Goal: Register for event/course

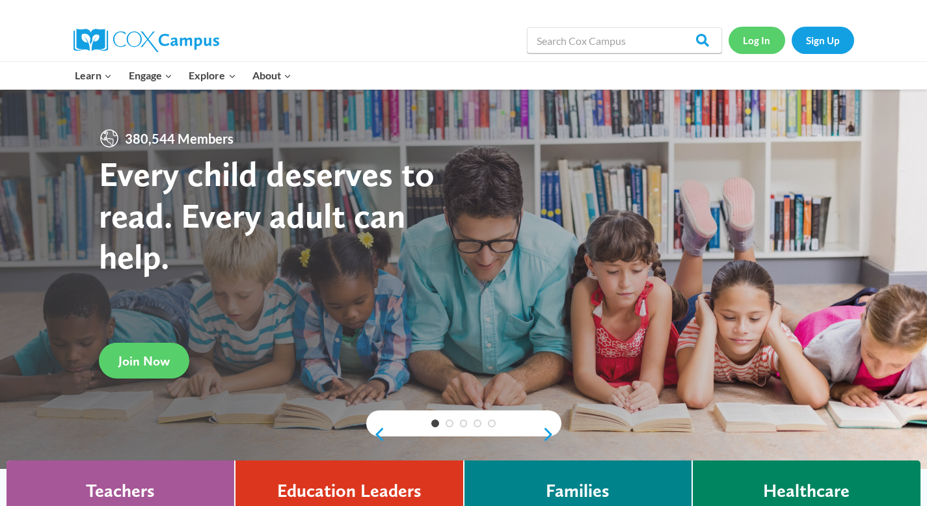
click at [758, 47] on link "Log In" at bounding box center [756, 40] width 57 height 27
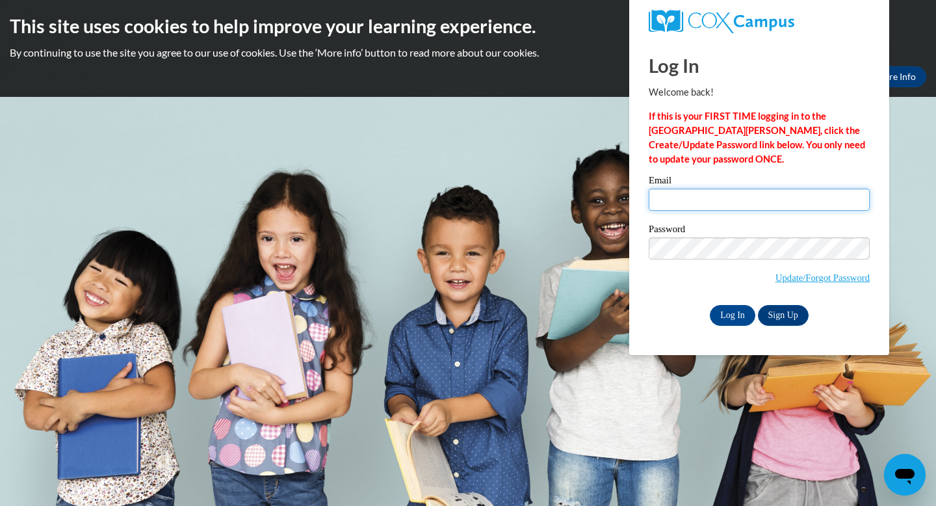
type input "eblawat@waukesha.k12.wi.us"
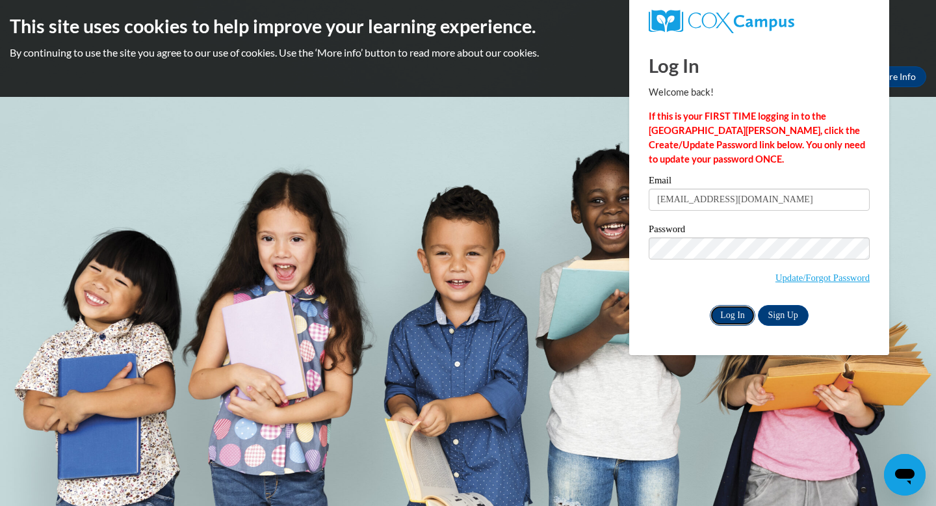
click at [745, 311] on input "Log In" at bounding box center [733, 315] width 46 height 21
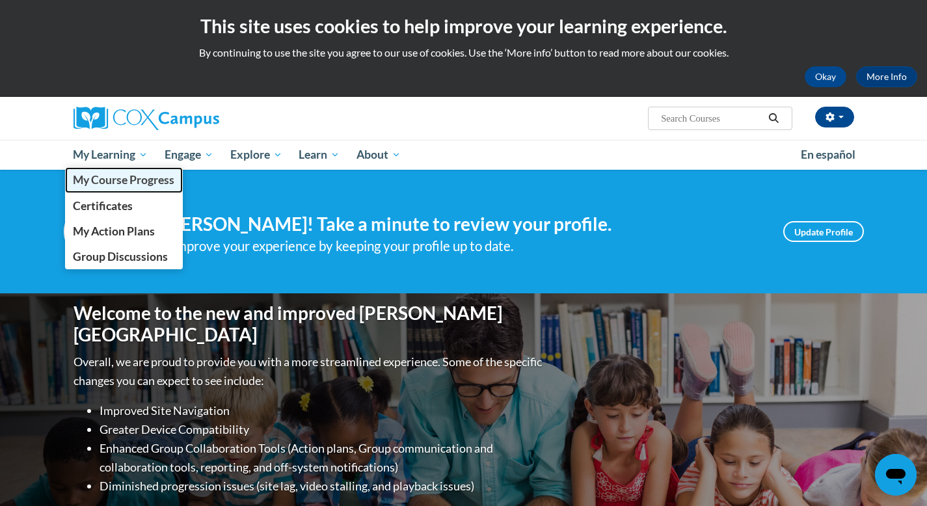
click at [121, 174] on span "My Course Progress" at bounding box center [123, 180] width 101 height 14
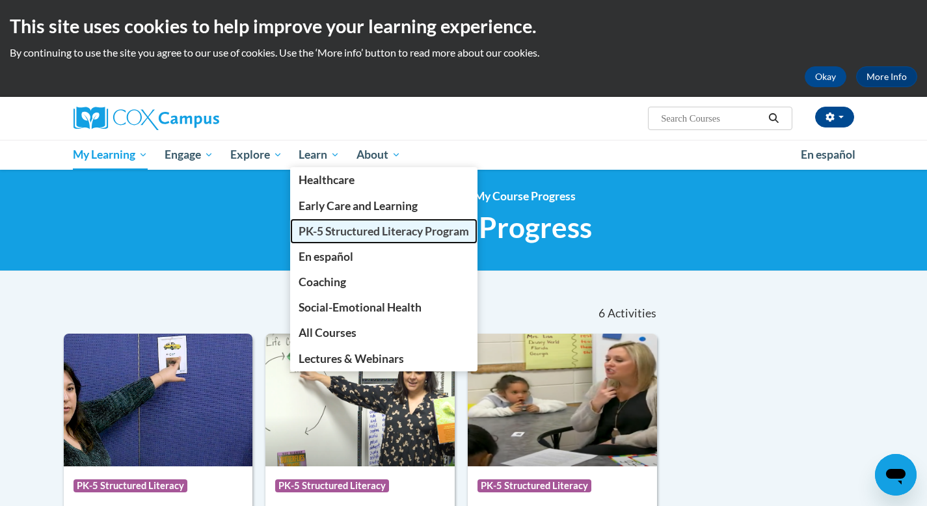
click at [324, 230] on span "PK-5 Structured Literacy Program" at bounding box center [383, 231] width 170 height 14
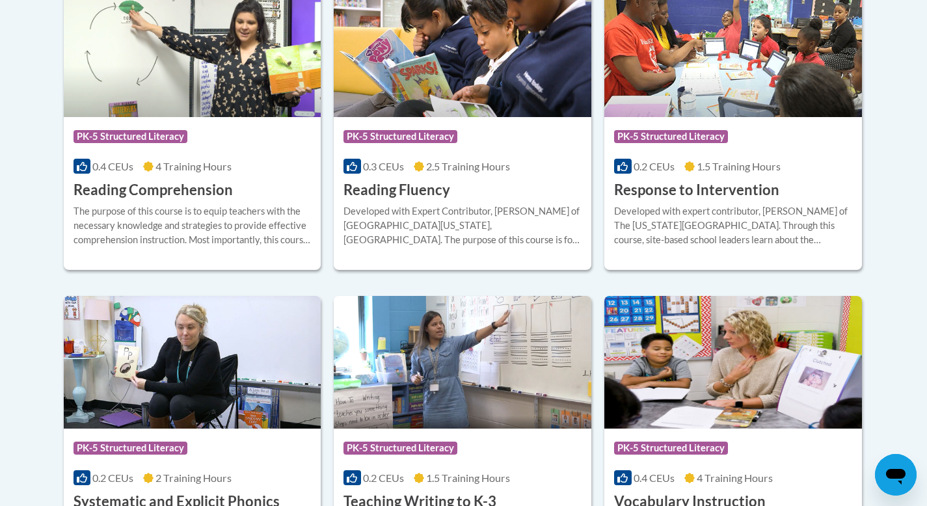
scroll to position [1228, 0]
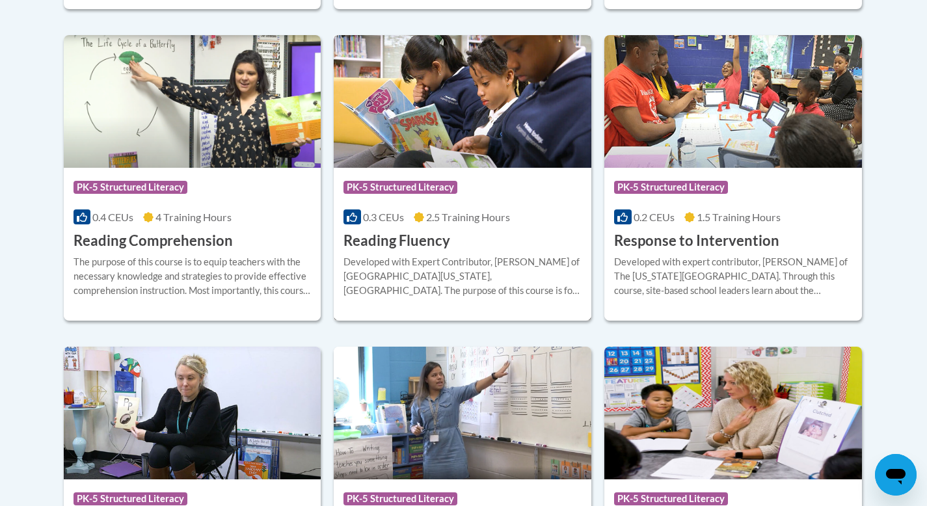
click at [473, 144] on img at bounding box center [463, 101] width 258 height 133
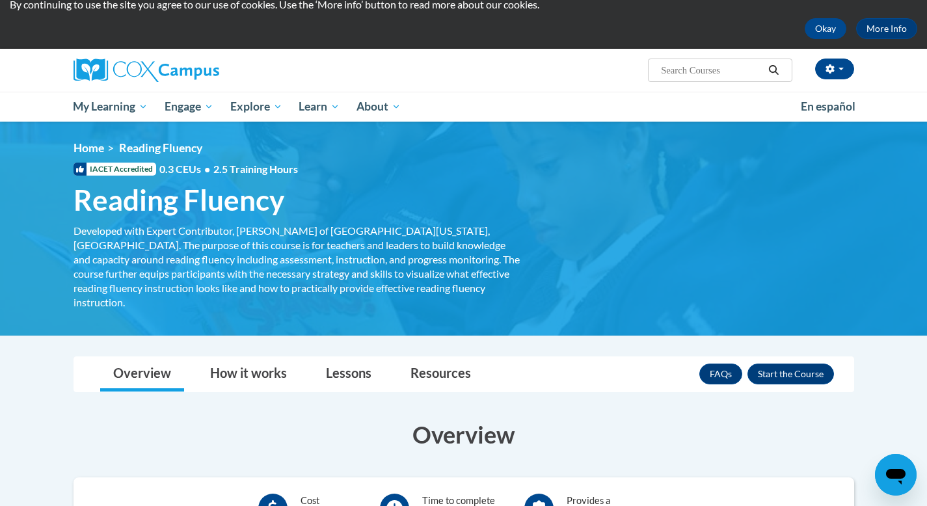
scroll to position [206, 0]
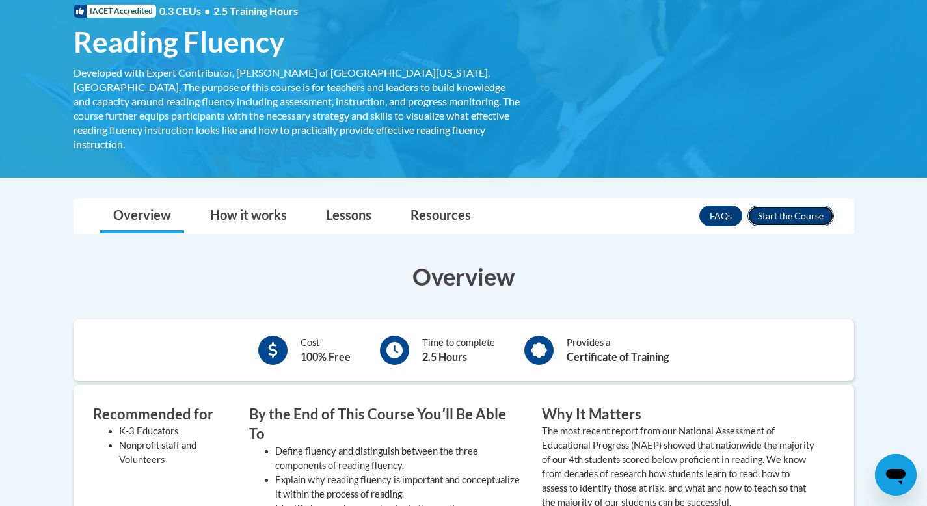
click at [812, 205] on button "Enroll" at bounding box center [790, 215] width 86 height 21
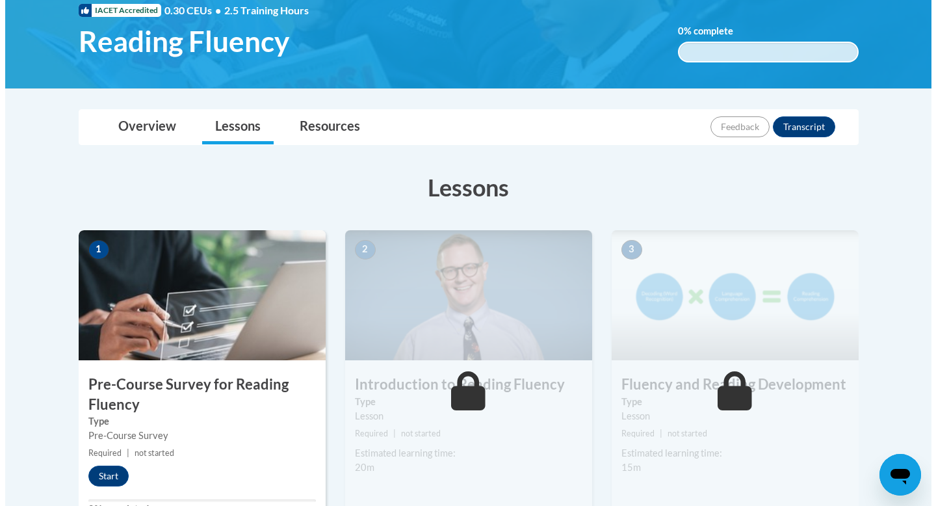
scroll to position [422, 0]
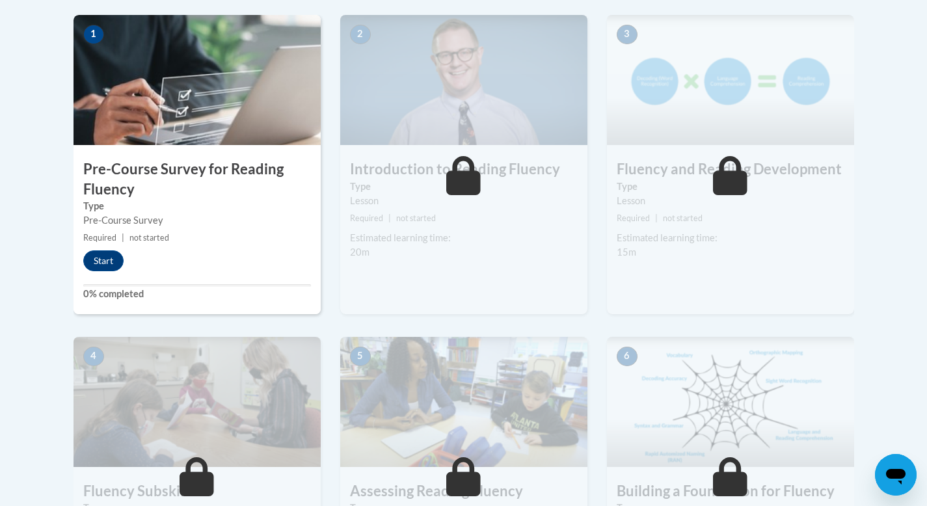
click at [191, 128] on img at bounding box center [196, 80] width 247 height 130
click at [116, 259] on button "Start" at bounding box center [103, 260] width 40 height 21
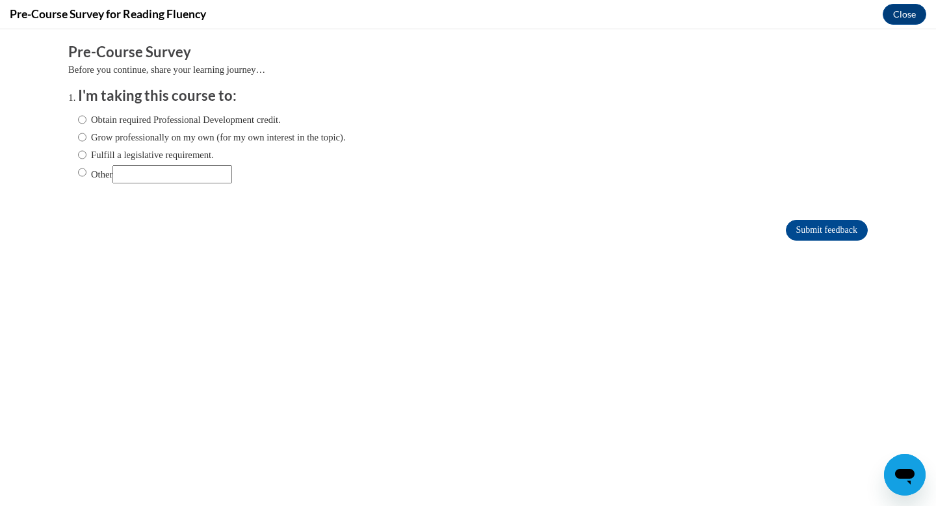
scroll to position [0, 0]
click at [83, 153] on label "Fulfill a legislative requirement." at bounding box center [146, 155] width 136 height 14
click at [83, 153] on input "Fulfill a legislative requirement." at bounding box center [82, 155] width 8 height 14
radio input "true"
click at [799, 219] on form "Pre-Course Survey Before you continue, share your learning journey… I'm taking …" at bounding box center [468, 148] width 800 height 212
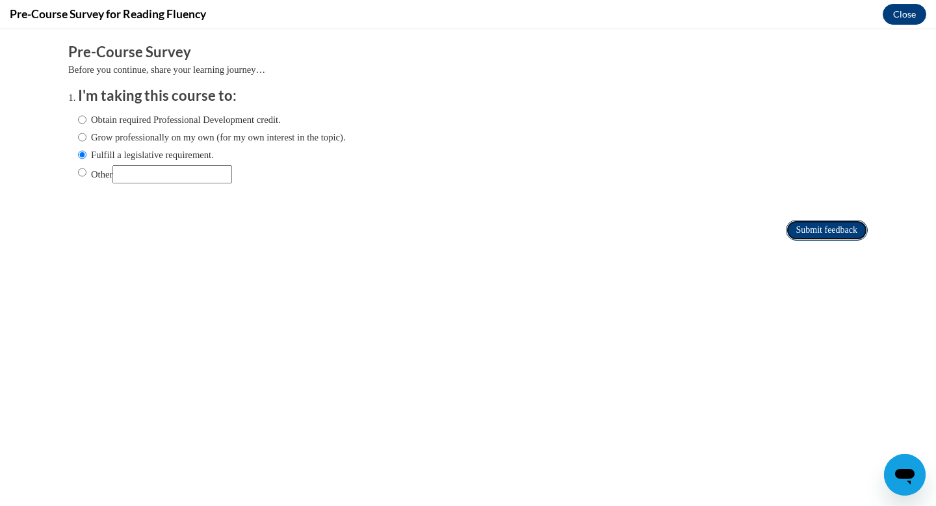
click at [799, 224] on input "Submit feedback" at bounding box center [827, 230] width 82 height 21
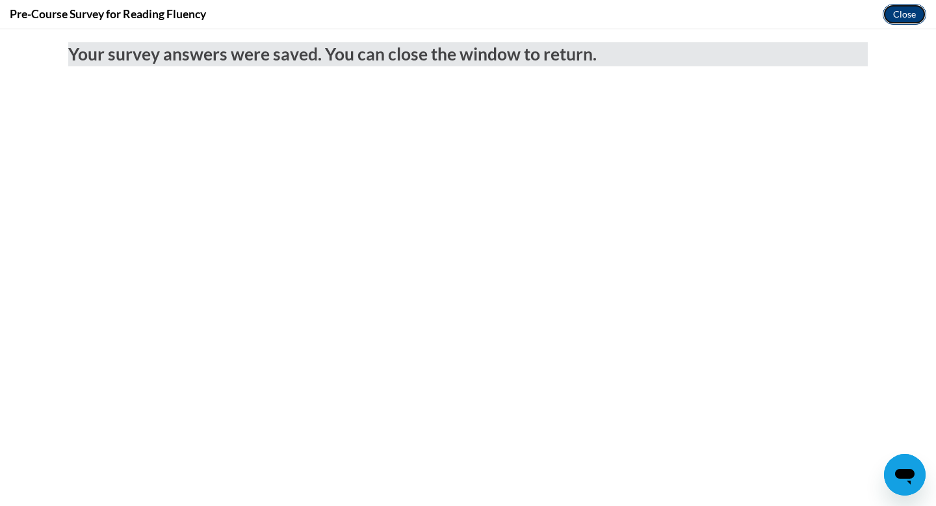
click at [916, 9] on button "Close" at bounding box center [905, 14] width 44 height 21
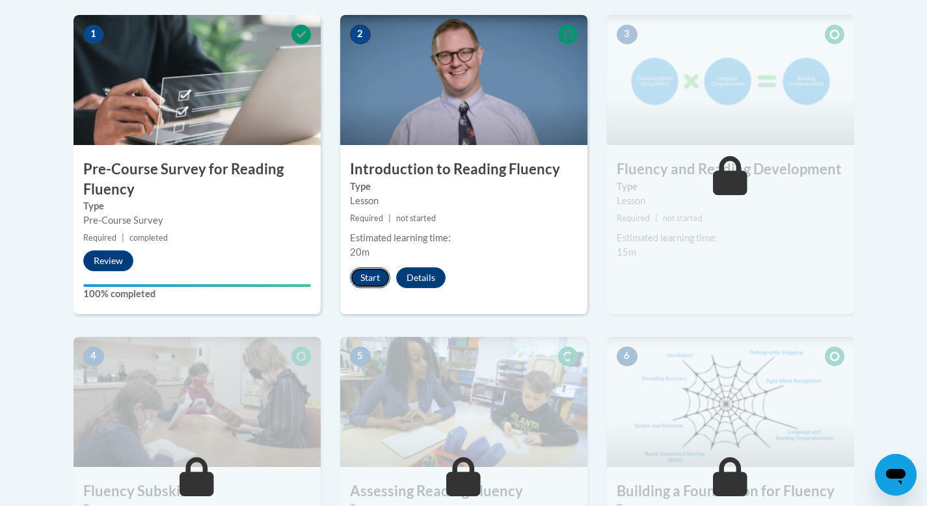
click at [378, 272] on button "Start" at bounding box center [370, 277] width 40 height 21
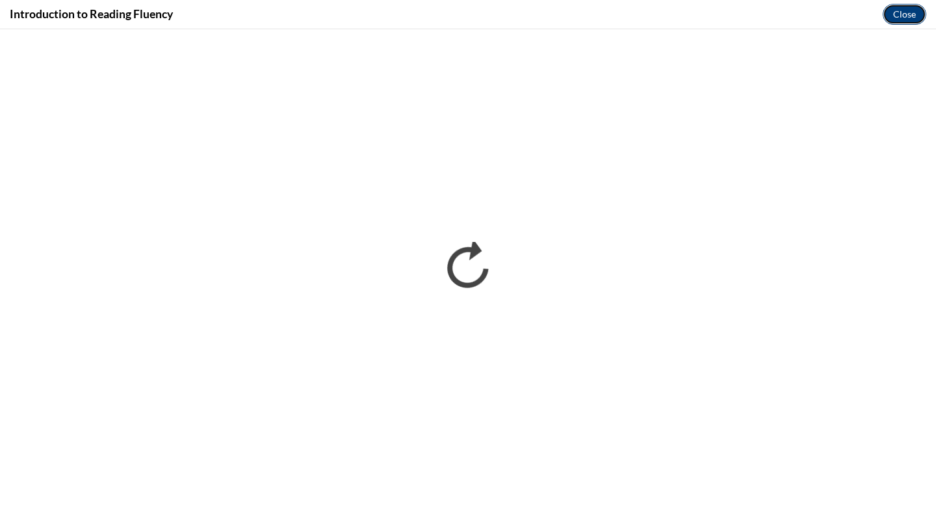
click at [907, 12] on button "Close" at bounding box center [905, 14] width 44 height 21
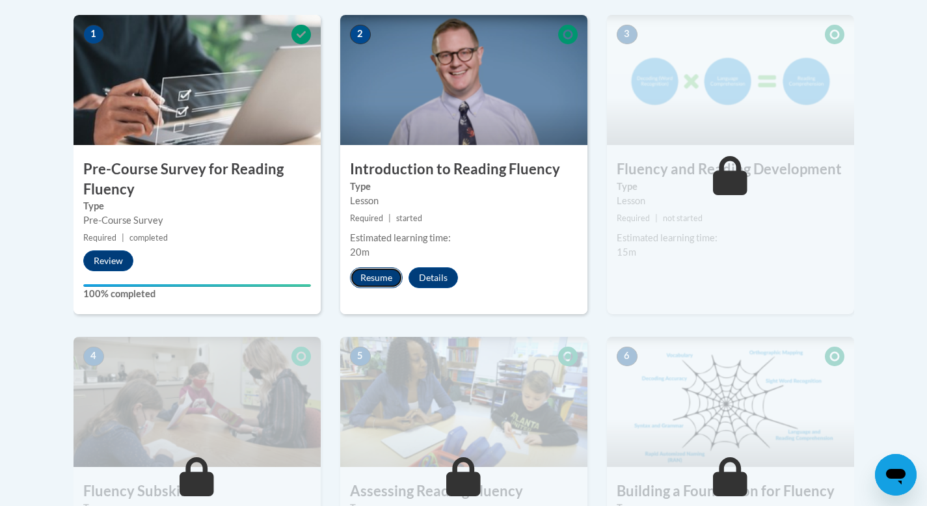
click at [375, 281] on button "Resume" at bounding box center [376, 277] width 53 height 21
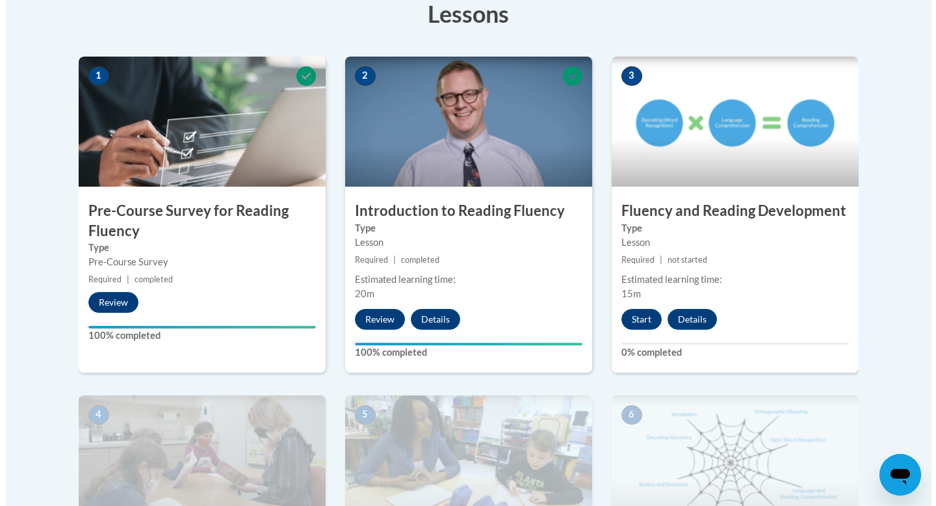
scroll to position [382, 0]
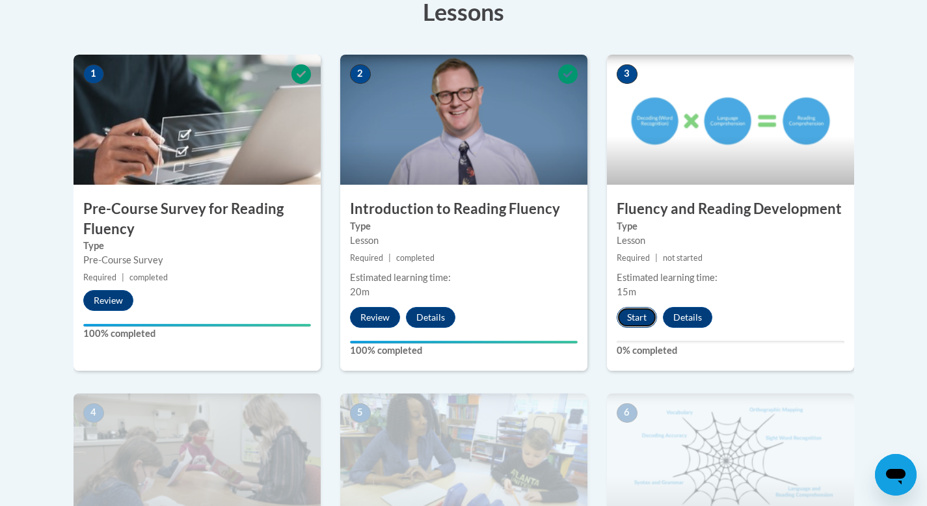
click at [641, 322] on button "Start" at bounding box center [636, 317] width 40 height 21
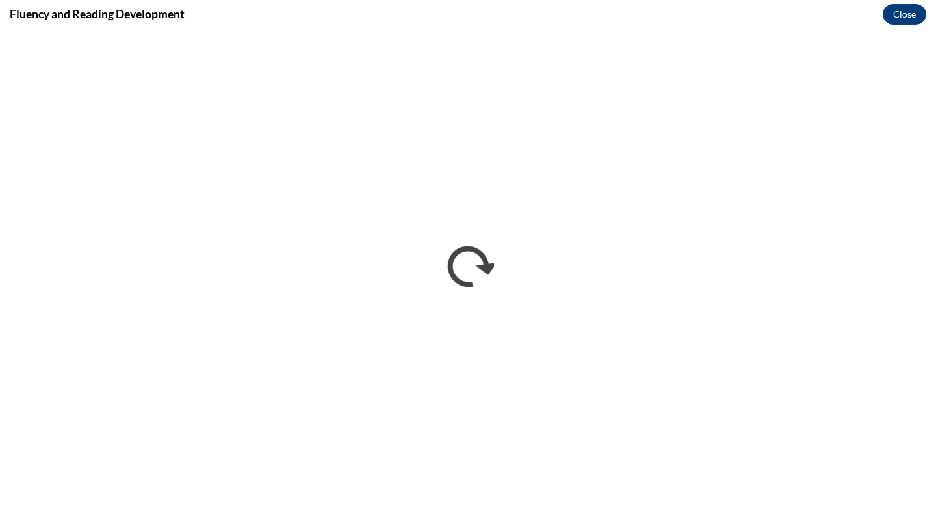
scroll to position [0, 0]
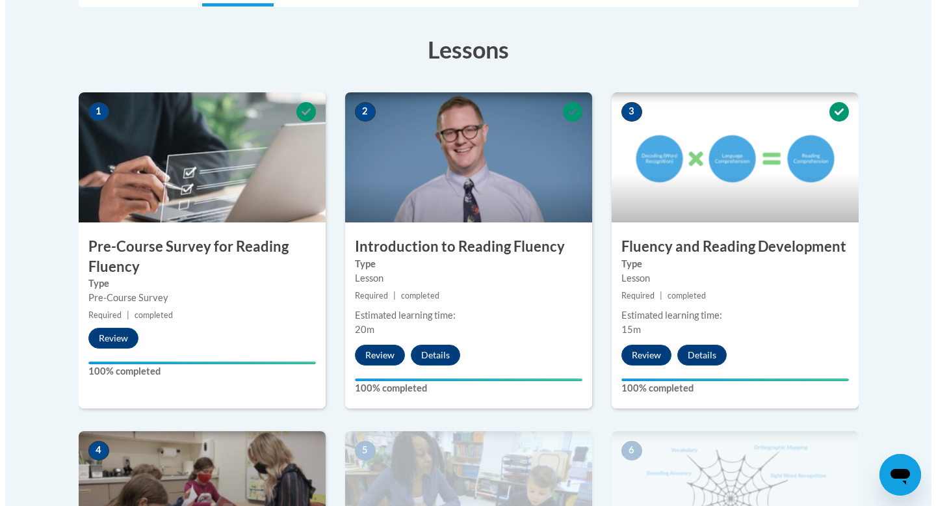
scroll to position [674, 0]
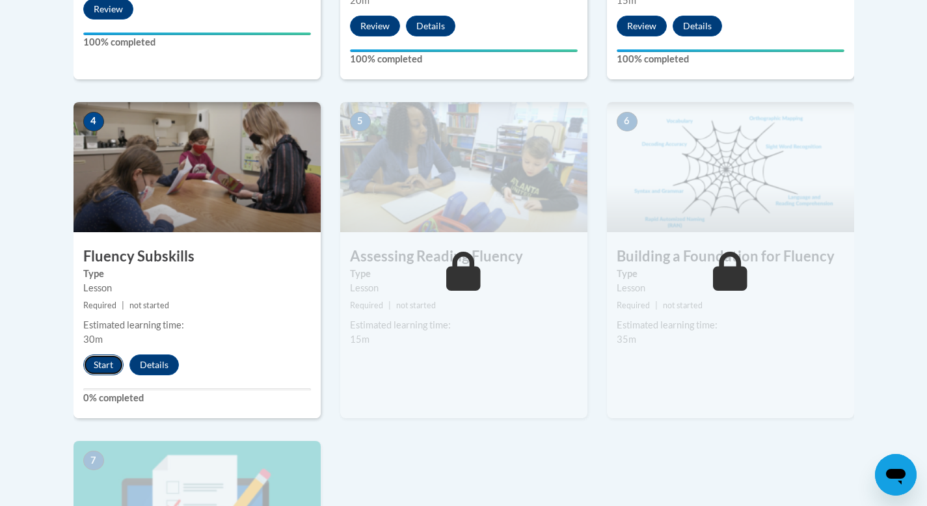
click at [109, 360] on button "Start" at bounding box center [103, 364] width 40 height 21
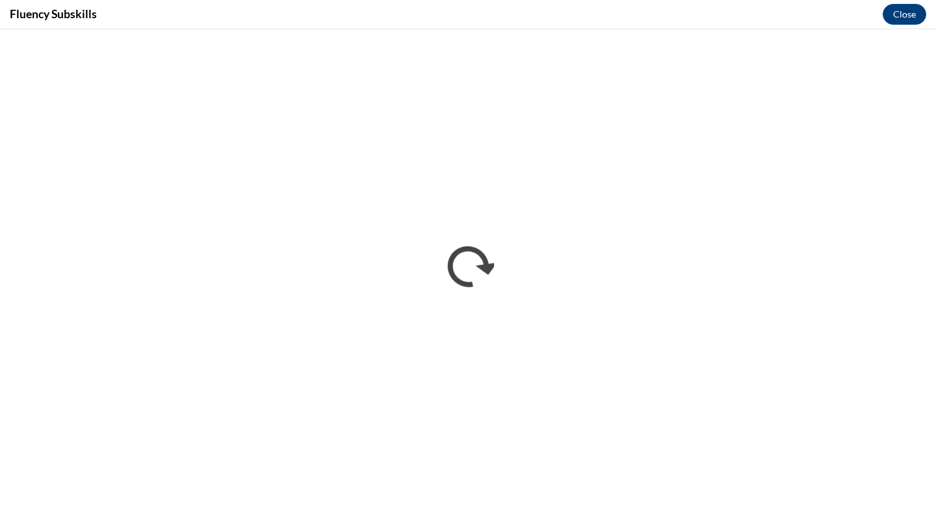
scroll to position [0, 0]
